Goal: Transaction & Acquisition: Purchase product/service

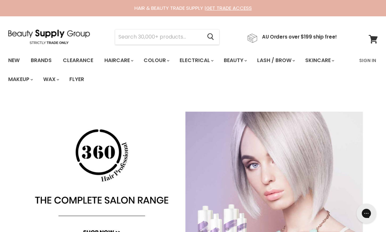
click at [132, 38] on input "Search" at bounding box center [158, 36] width 87 height 15
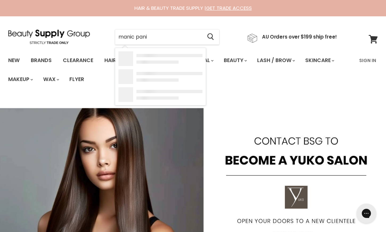
type input "manic panic"
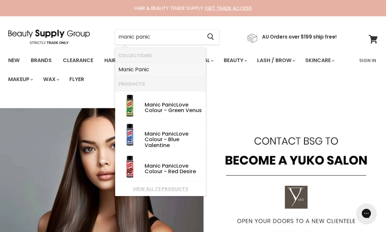
click at [126, 72] on b "Manic" at bounding box center [125, 70] width 15 height 8
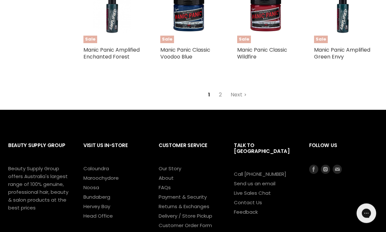
scroll to position [1452, 0]
click at [219, 101] on link "2" at bounding box center [220, 95] width 10 height 12
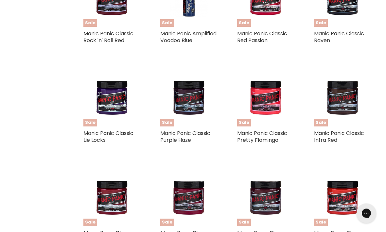
scroll to position [449, 0]
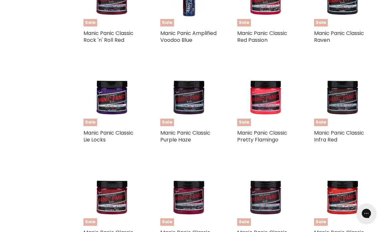
click at [347, 118] on img "Main content" at bounding box center [342, 97] width 38 height 57
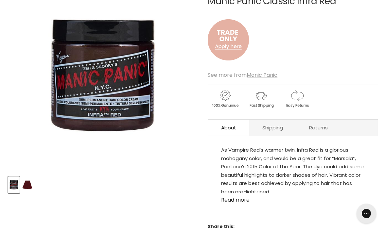
scroll to position [113, 0]
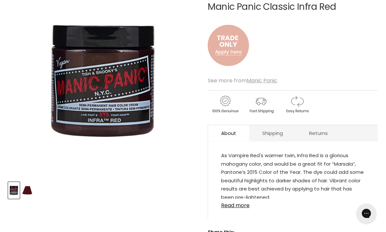
click at [220, 40] on img "Main content" at bounding box center [228, 45] width 41 height 54
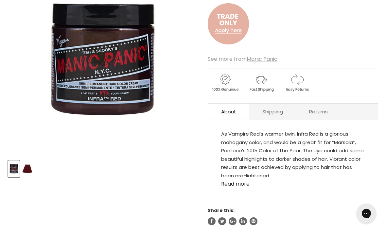
scroll to position [98, 0]
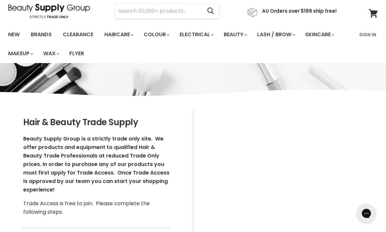
scroll to position [26, 0]
